Goal: Task Accomplishment & Management: Use online tool/utility

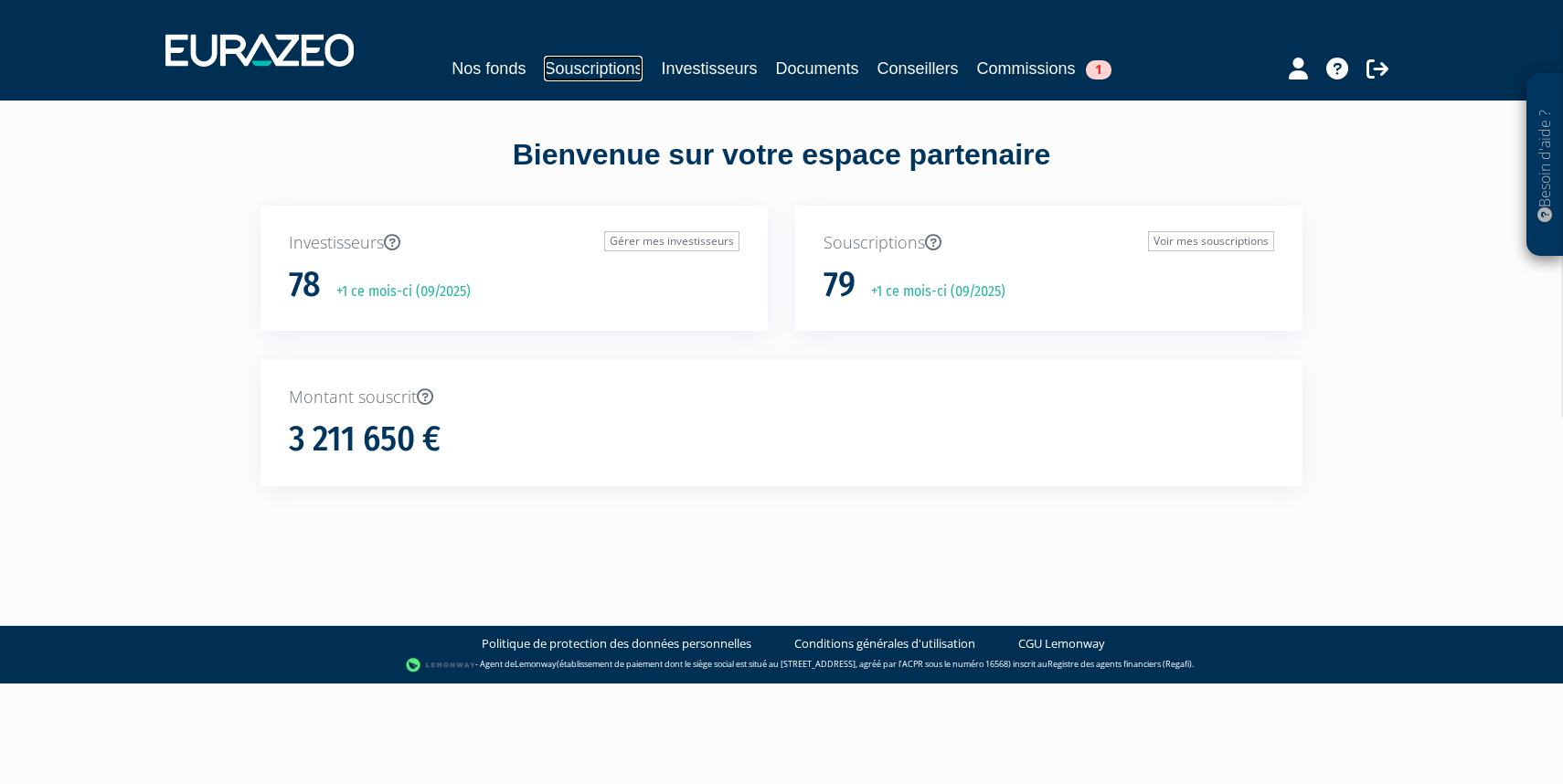
click at [610, 64] on link "Souscriptions" at bounding box center [593, 68] width 99 height 25
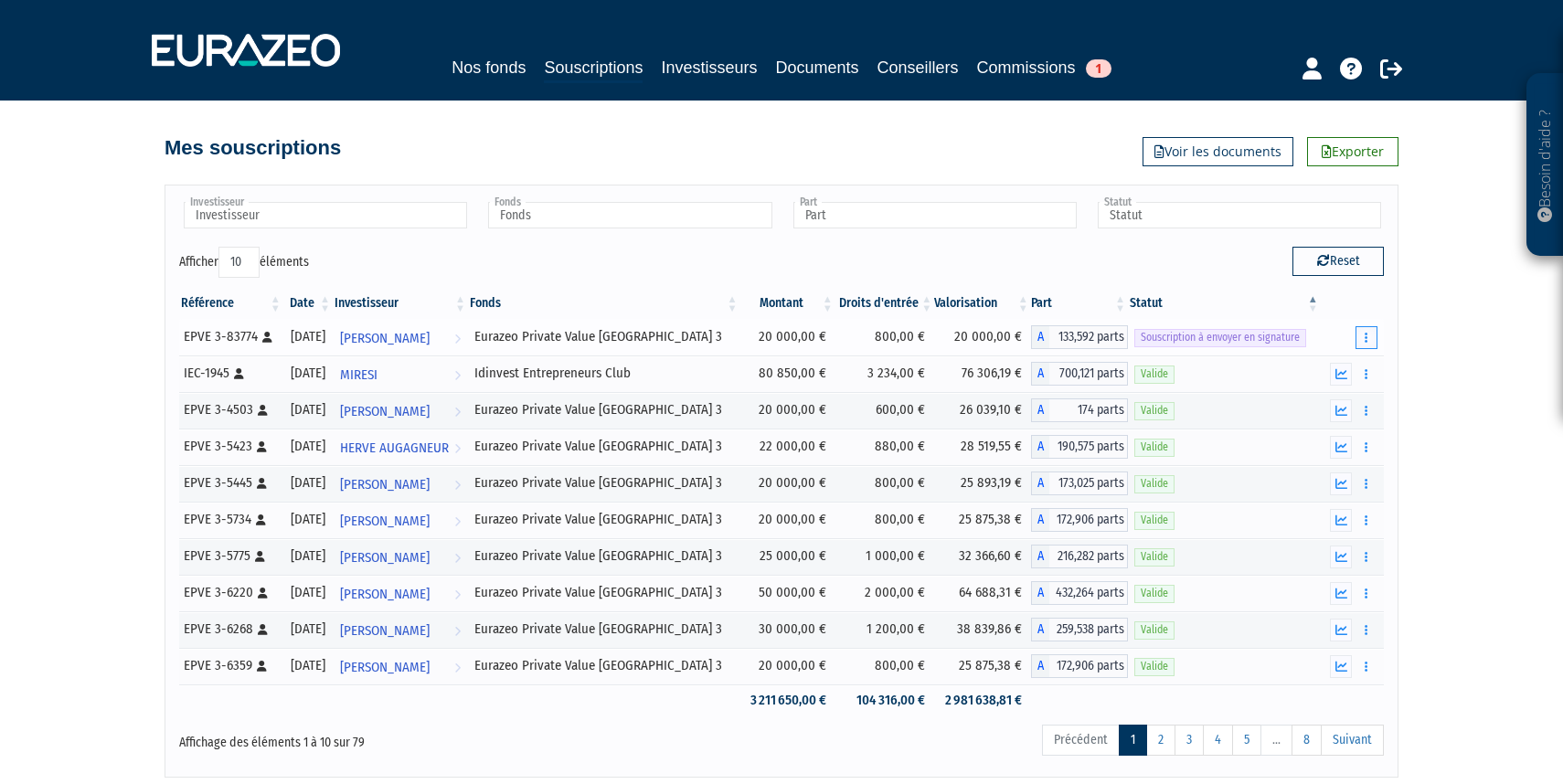
click at [1364, 337] on icon "button" at bounding box center [1365, 337] width 3 height 12
click at [1337, 368] on link "Envoyer à signer" at bounding box center [1319, 370] width 105 height 30
